Goal: Task Accomplishment & Management: Use online tool/utility

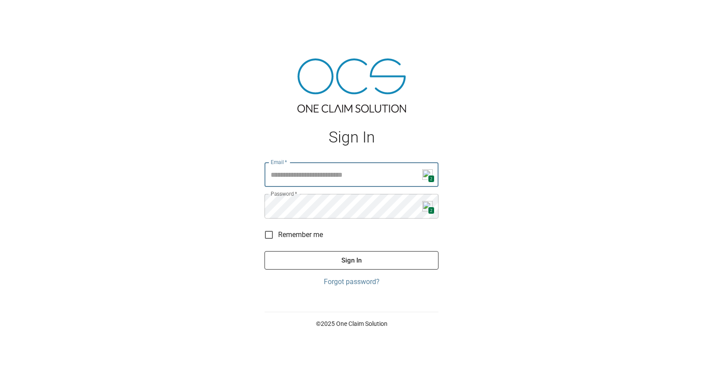
type input "**********"
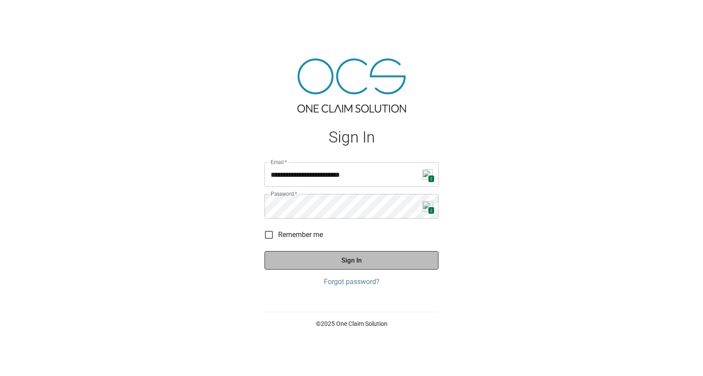
click at [359, 256] on button "Sign In" at bounding box center [352, 260] width 174 height 18
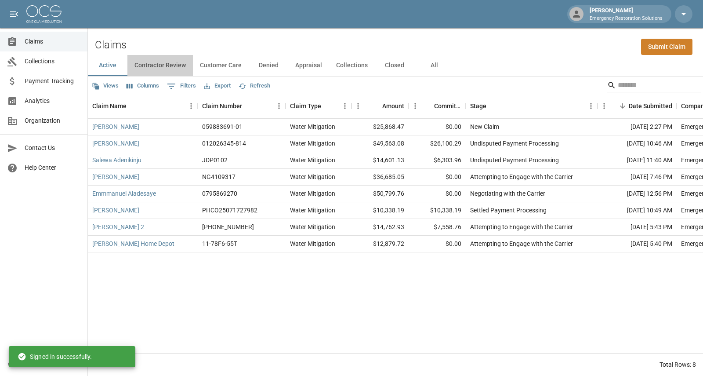
click at [159, 68] on button "Contractor Review" at bounding box center [159, 65] width 65 height 21
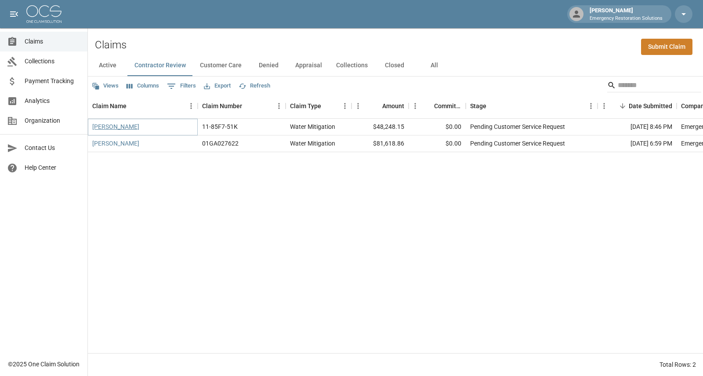
click at [123, 126] on link "[PERSON_NAME]" at bounding box center [115, 126] width 47 height 9
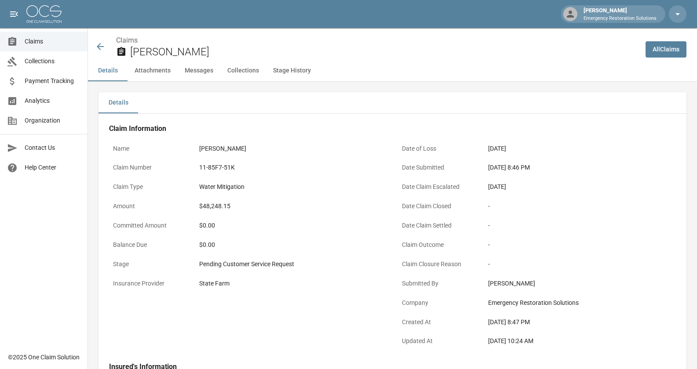
click at [607, 227] on div "-" at bounding box center [580, 225] width 184 height 9
click at [159, 323] on div "Name [PERSON_NAME] Claim Number 11-85F7-51K Claim Type Water Mitigation Amount …" at bounding box center [242, 241] width 289 height 223
click at [155, 68] on button "Attachments" at bounding box center [152, 70] width 50 height 21
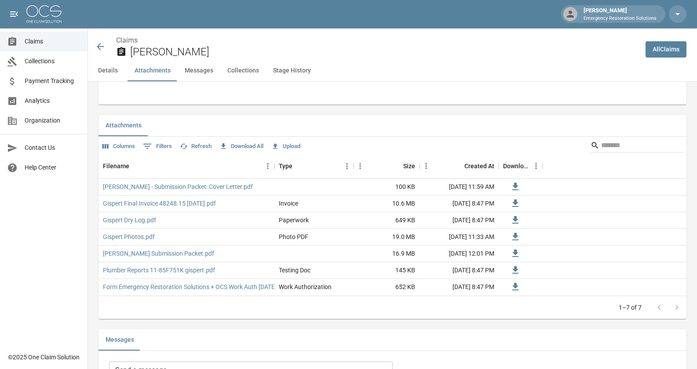
scroll to position [518, 0]
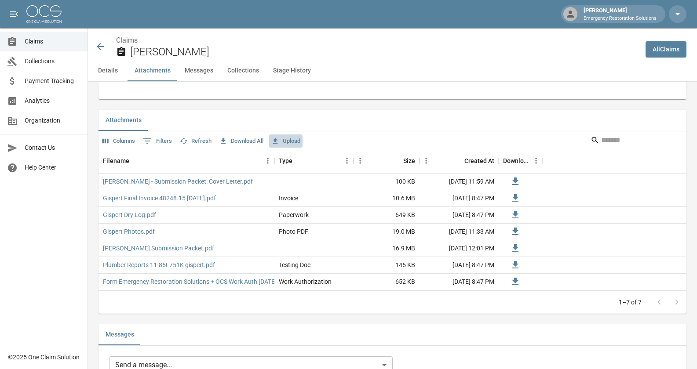
click at [291, 143] on button "Upload" at bounding box center [285, 141] width 33 height 14
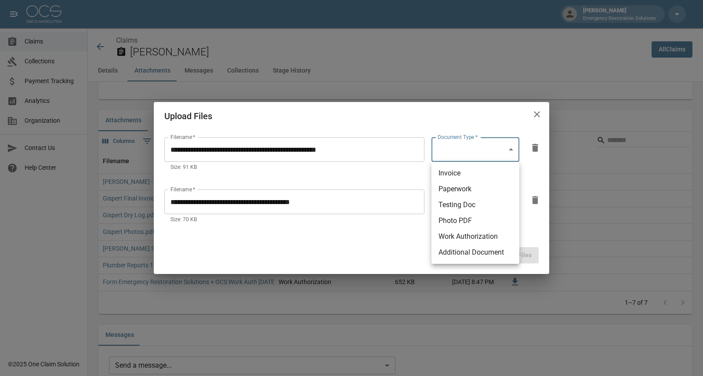
click at [500, 146] on body "[PERSON_NAME] Emergency Restoration Solutions Claims Collections Payment Tracki…" at bounding box center [351, 228] width 703 height 1492
click at [475, 174] on li "Invoice" at bounding box center [476, 173] width 88 height 16
type input "********"
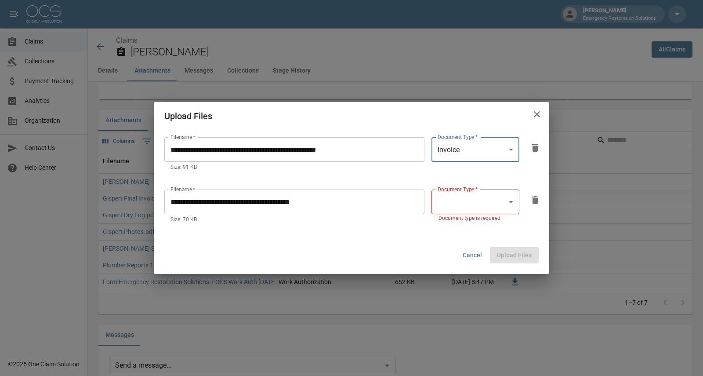
click at [475, 202] on body "[PERSON_NAME] Emergency Restoration Solutions Claims Collections Payment Tracki…" at bounding box center [351, 228] width 703 height 1492
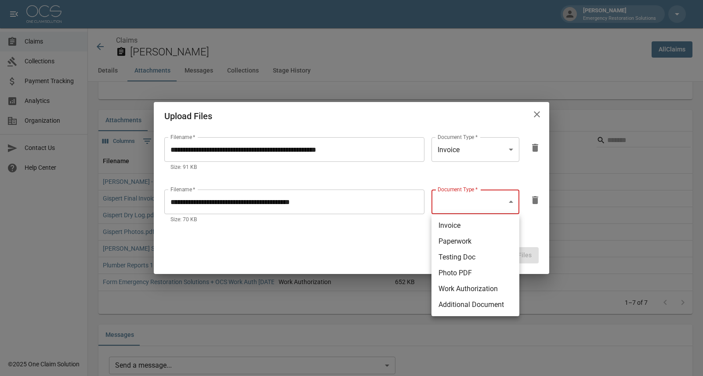
click at [471, 225] on li "Invoice" at bounding box center [476, 226] width 88 height 16
type input "********"
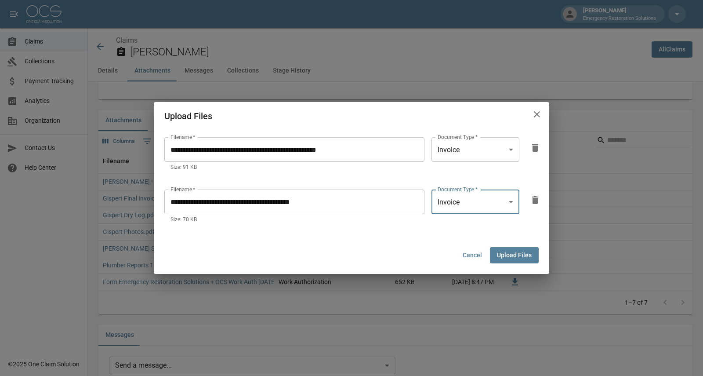
click at [506, 258] on button "Upload Files" at bounding box center [514, 255] width 49 height 16
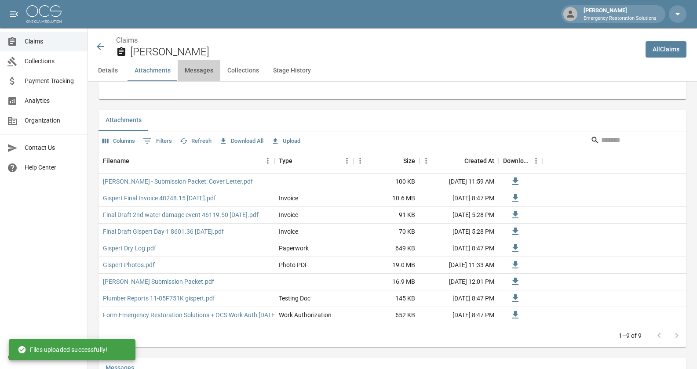
click at [204, 69] on button "Messages" at bounding box center [199, 70] width 43 height 21
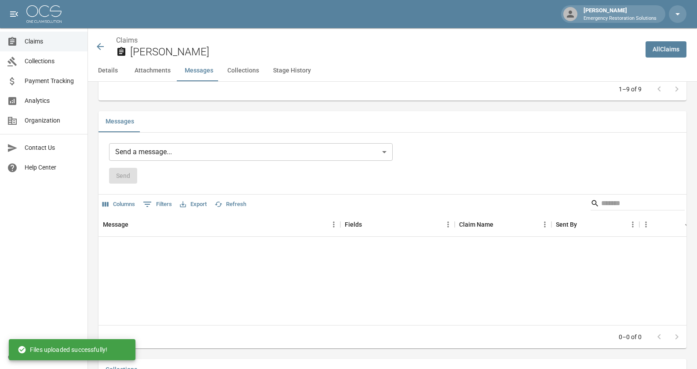
scroll to position [766, 0]
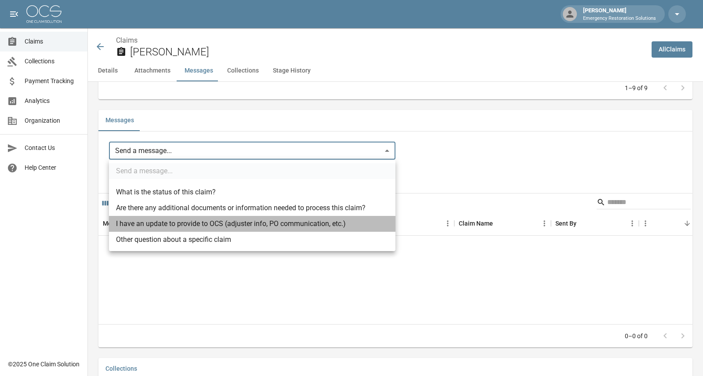
click at [199, 227] on li "I have an update to provide to OCS (adjuster info, PO communication, etc.)" at bounding box center [252, 224] width 287 height 16
type input "**********"
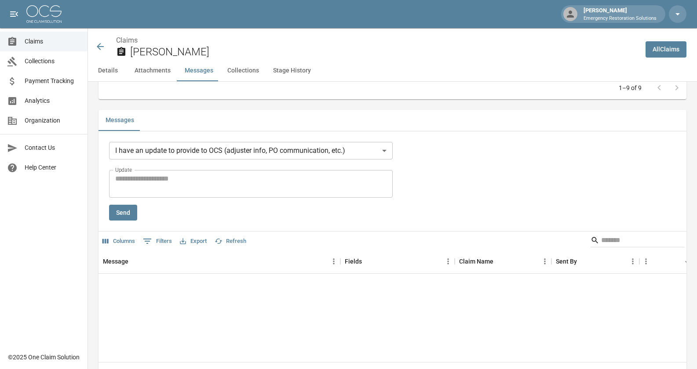
click at [167, 167] on div "**********" at bounding box center [250, 181] width 283 height 79
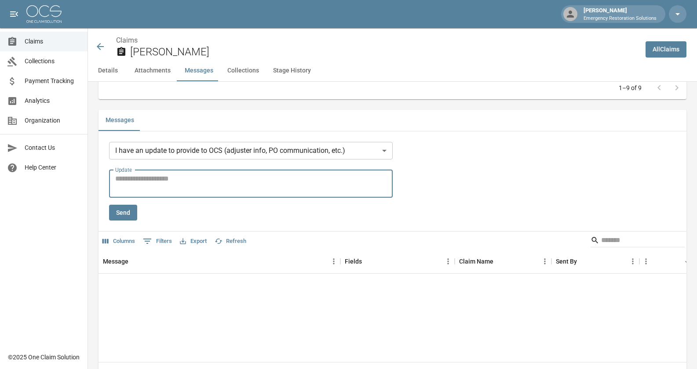
click at [165, 176] on textarea "Update" at bounding box center [250, 184] width 271 height 20
type textarea "**********"
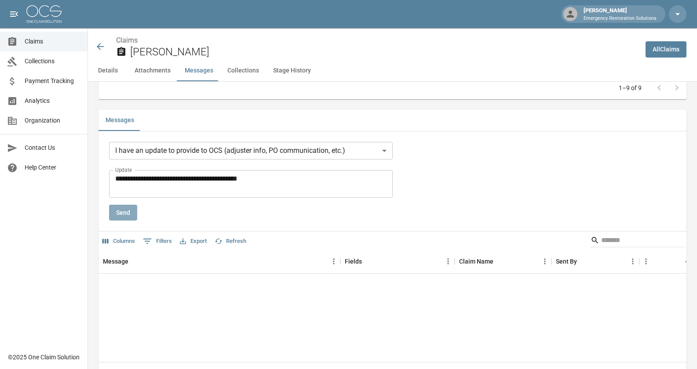
click at [131, 210] on button "Send" at bounding box center [123, 213] width 28 height 16
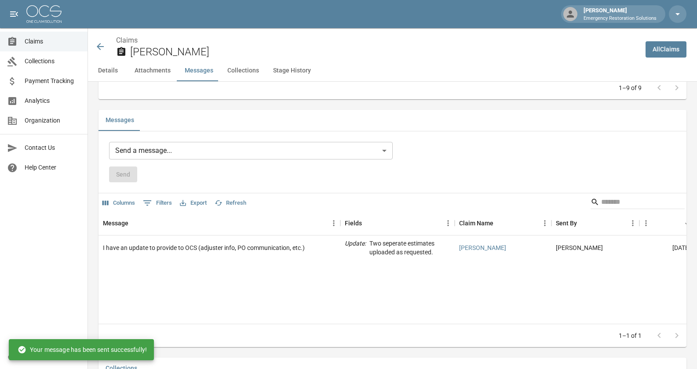
click at [106, 49] on div "Claims [PERSON_NAME]" at bounding box center [366, 46] width 543 height 23
click at [101, 44] on icon at bounding box center [100, 46] width 11 height 11
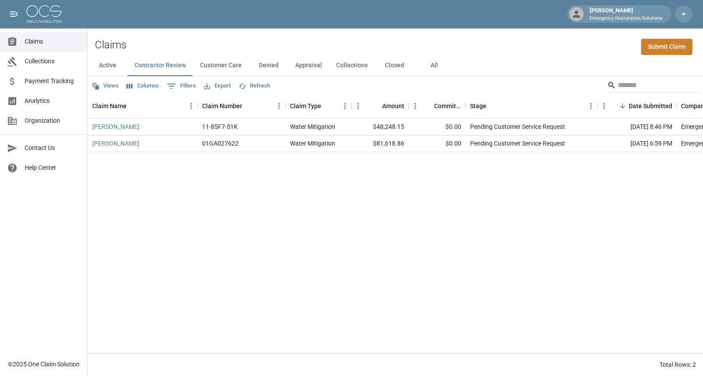
click at [106, 65] on button "Active" at bounding box center [108, 65] width 40 height 21
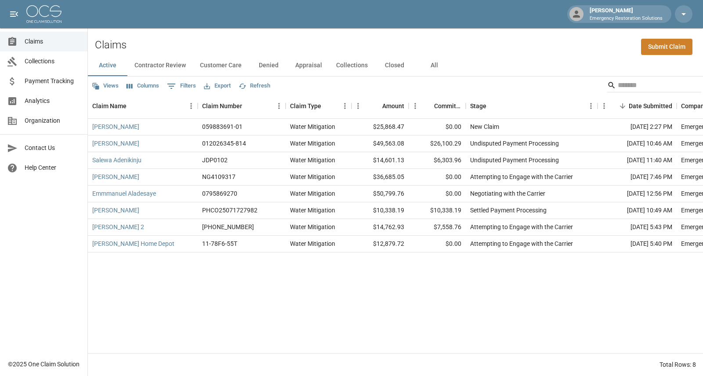
click at [383, 265] on div "[PERSON_NAME] 059883691-01 Water Mitigation $25,868.47 $0.00 New Claim [DATE] 2…" at bounding box center [499, 236] width 822 height 234
click at [156, 65] on button "Contractor Review" at bounding box center [159, 65] width 65 height 21
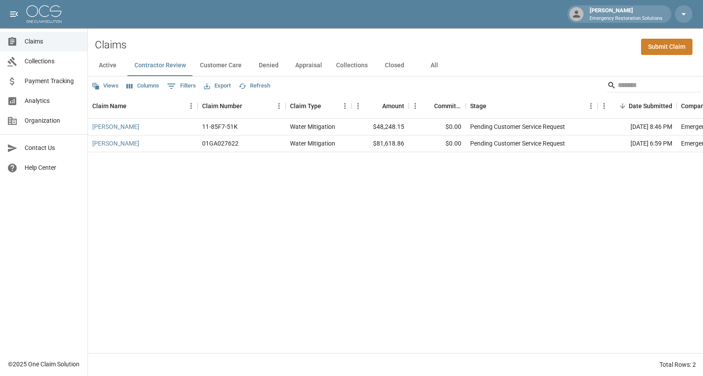
click at [219, 62] on button "Customer Care" at bounding box center [221, 65] width 56 height 21
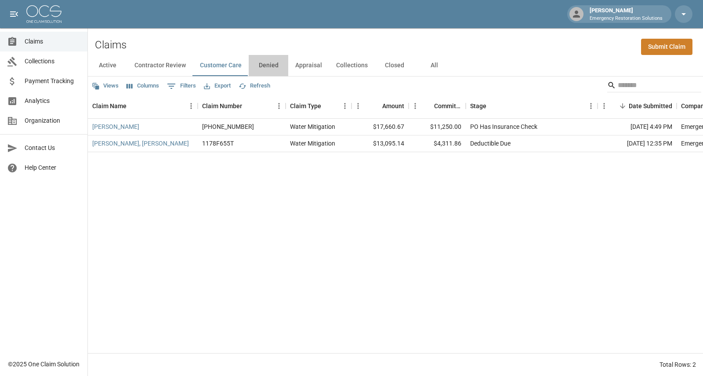
drag, startPoint x: 269, startPoint y: 65, endPoint x: 279, endPoint y: 67, distance: 10.3
click at [279, 67] on button "Denied" at bounding box center [269, 65] width 40 height 21
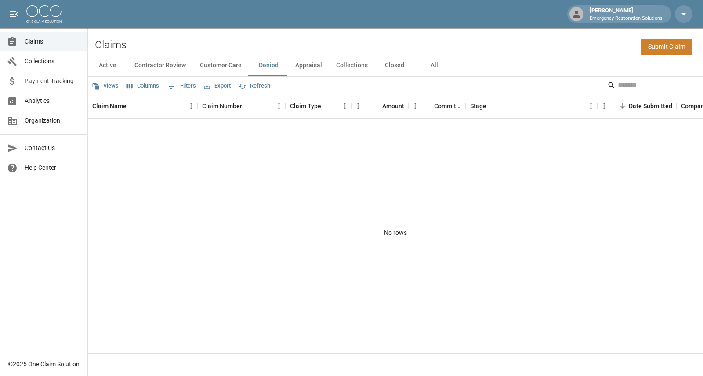
click at [304, 69] on button "Appraisal" at bounding box center [308, 65] width 41 height 21
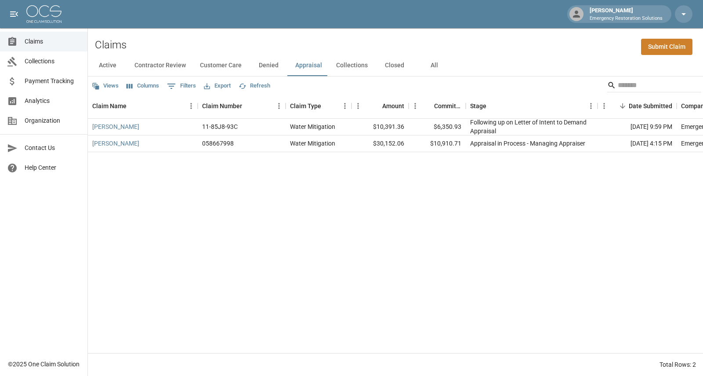
drag, startPoint x: 346, startPoint y: 67, endPoint x: 341, endPoint y: 65, distance: 5.1
click at [341, 65] on button "Collections" at bounding box center [352, 65] width 46 height 21
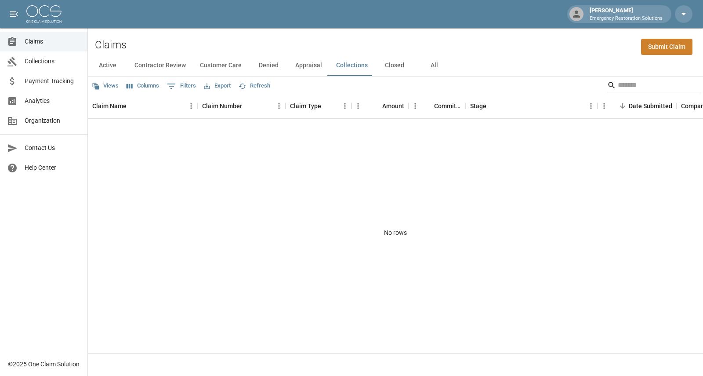
click at [386, 66] on button "Closed" at bounding box center [395, 65] width 40 height 21
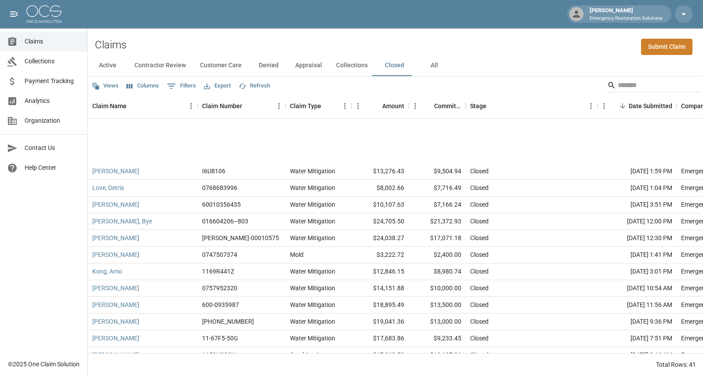
scroll to position [457, 0]
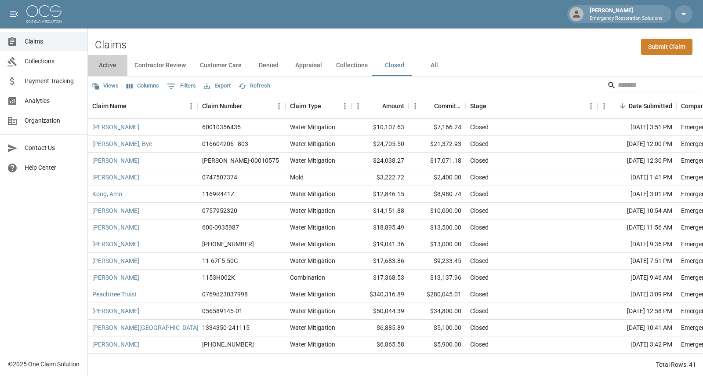
click at [111, 66] on button "Active" at bounding box center [108, 65] width 40 height 21
